Goal: Navigation & Orientation: Find specific page/section

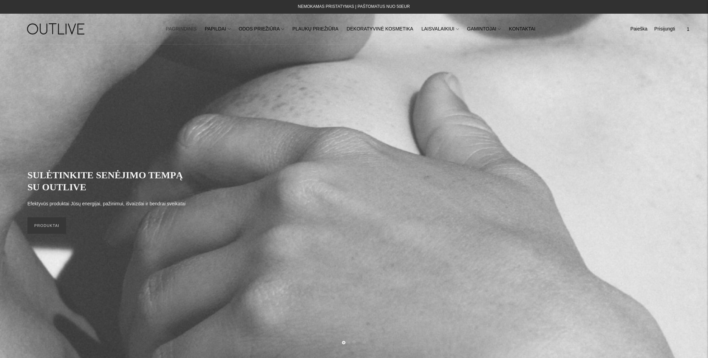
scroll to position [1, 0]
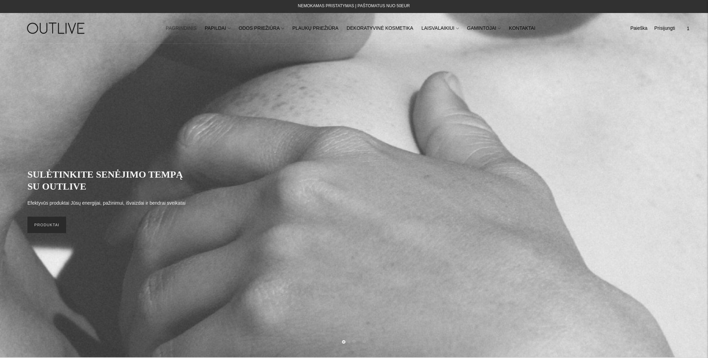
click at [50, 223] on link "PRODUKTAI" at bounding box center [46, 225] width 39 height 16
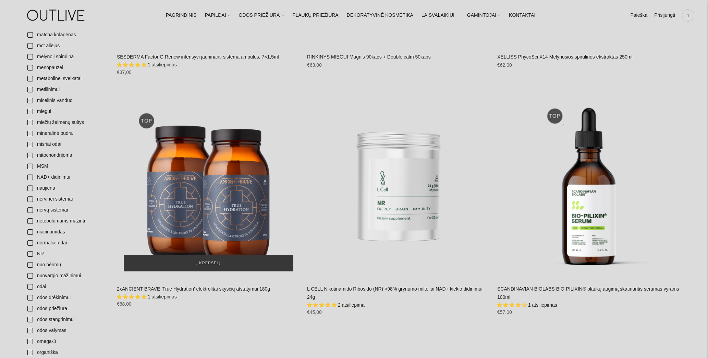
scroll to position [1428, 0]
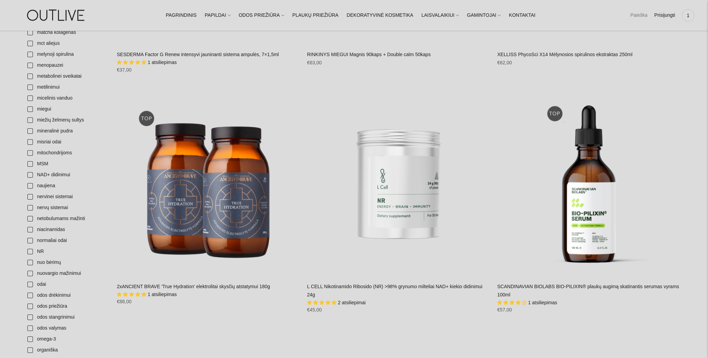
click at [633, 15] on link "Paieška" at bounding box center [638, 15] width 17 height 15
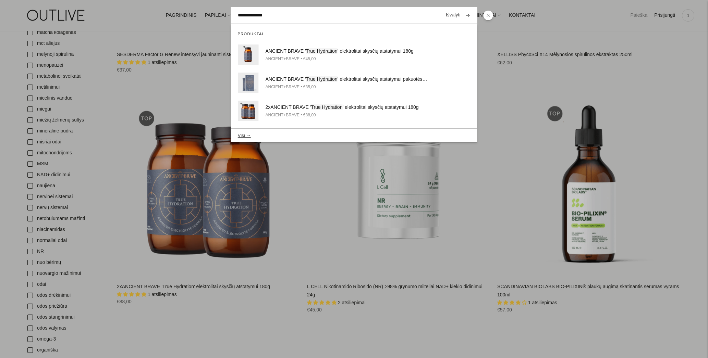
type input "**********"
click at [468, 15] on button "submit" at bounding box center [468, 15] width 12 height 13
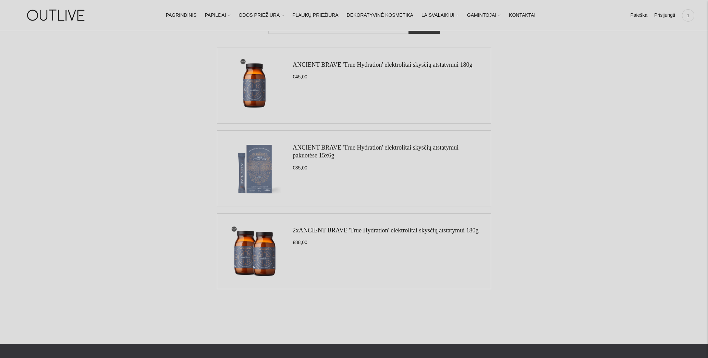
scroll to position [79, 0]
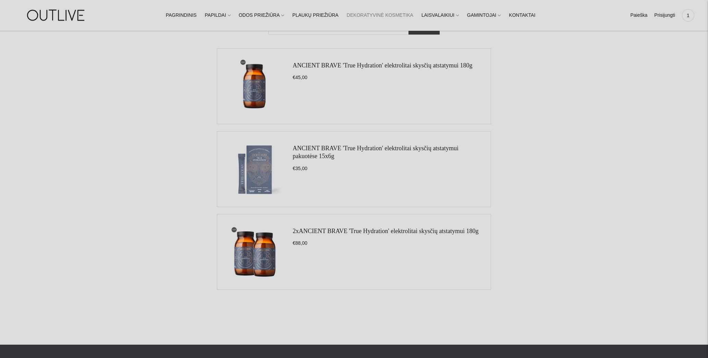
click at [391, 14] on link "DEKORATYVINĖ KOSMETIKA" at bounding box center [380, 15] width 66 height 15
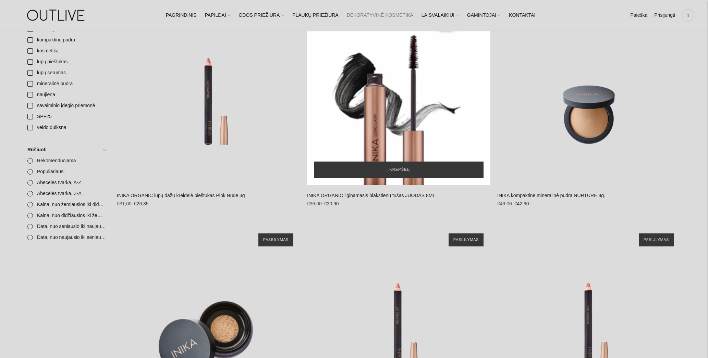
scroll to position [66, 0]
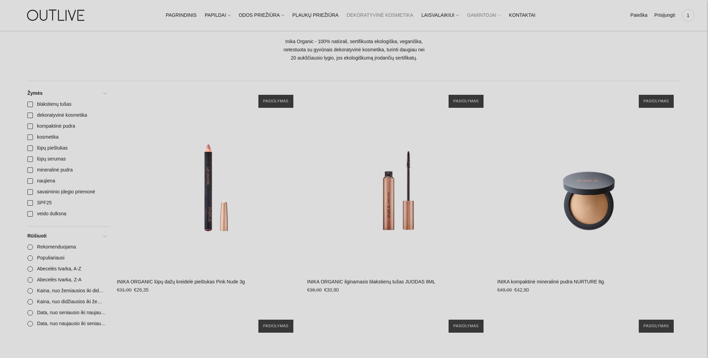
click at [483, 15] on link "GAMINTOJAI" at bounding box center [484, 15] width 34 height 15
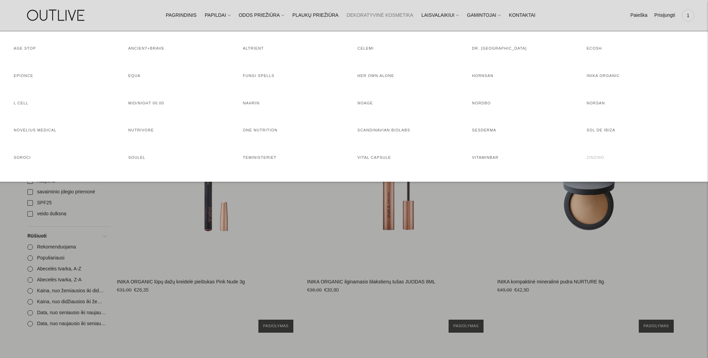
click at [602, 157] on link "ZINZINO" at bounding box center [595, 158] width 18 height 4
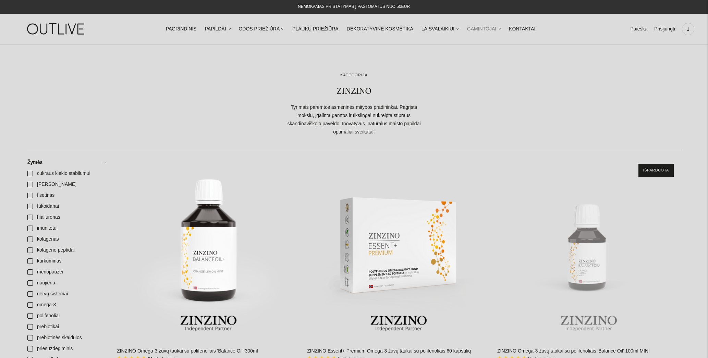
click at [470, 30] on link "GAMINTOJAI" at bounding box center [484, 29] width 34 height 15
